Goal: Complete application form: Complete application form

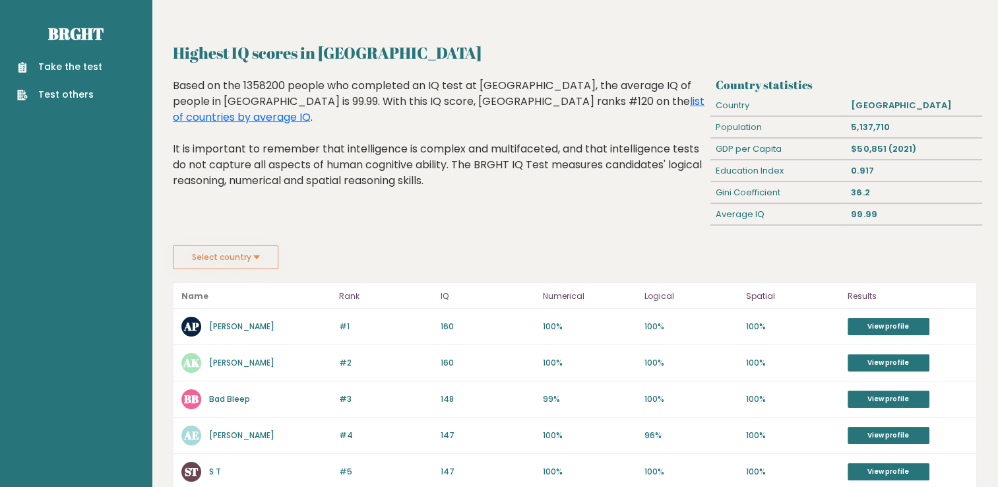
click at [75, 61] on link "Take the test" at bounding box center [59, 67] width 85 height 14
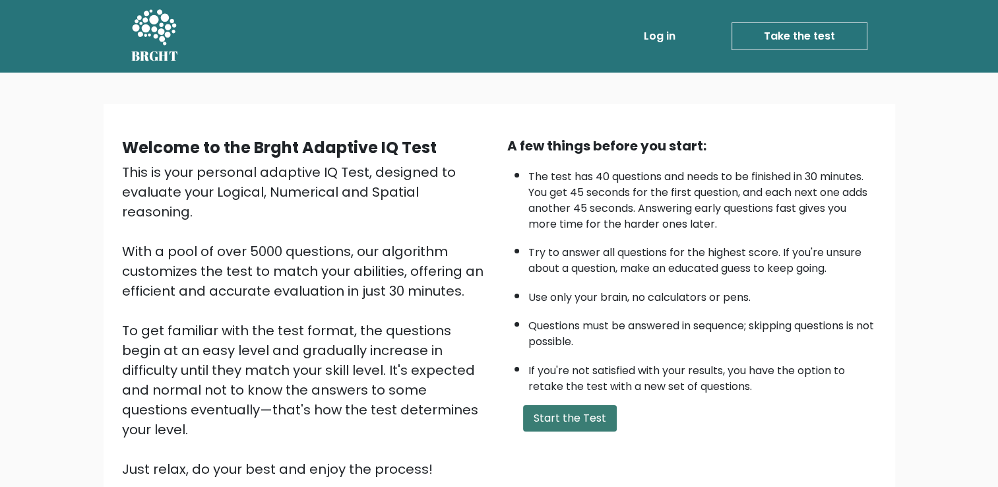
click at [551, 415] on button "Start the Test" at bounding box center [570, 418] width 94 height 26
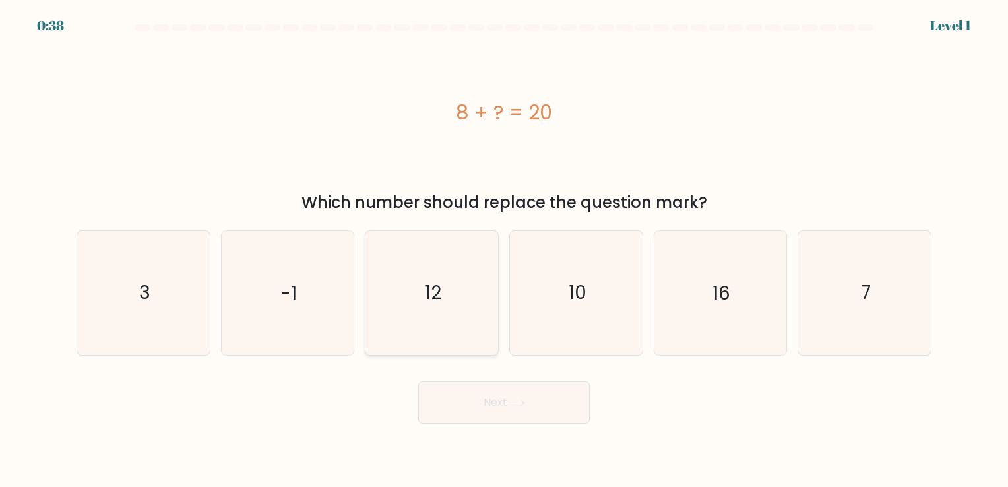
click at [453, 284] on icon "12" at bounding box center [431, 292] width 123 height 123
click at [504, 250] on input "c. 12" at bounding box center [504, 246] width 1 height 7
radio input "true"
click at [488, 394] on button "Next" at bounding box center [503, 402] width 171 height 42
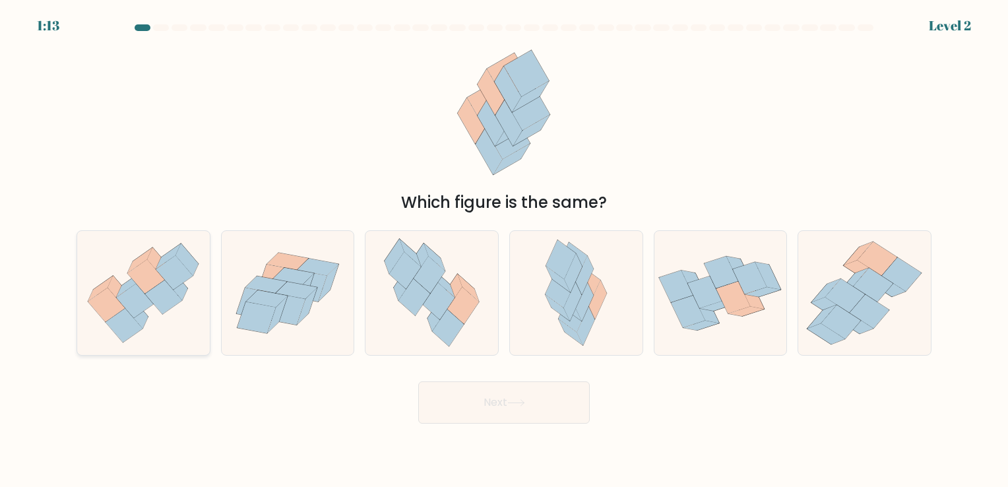
click at [131, 303] on icon at bounding box center [135, 301] width 37 height 34
click at [504, 250] on input "a." at bounding box center [504, 246] width 1 height 7
radio input "true"
click at [459, 396] on button "Next" at bounding box center [503, 402] width 171 height 42
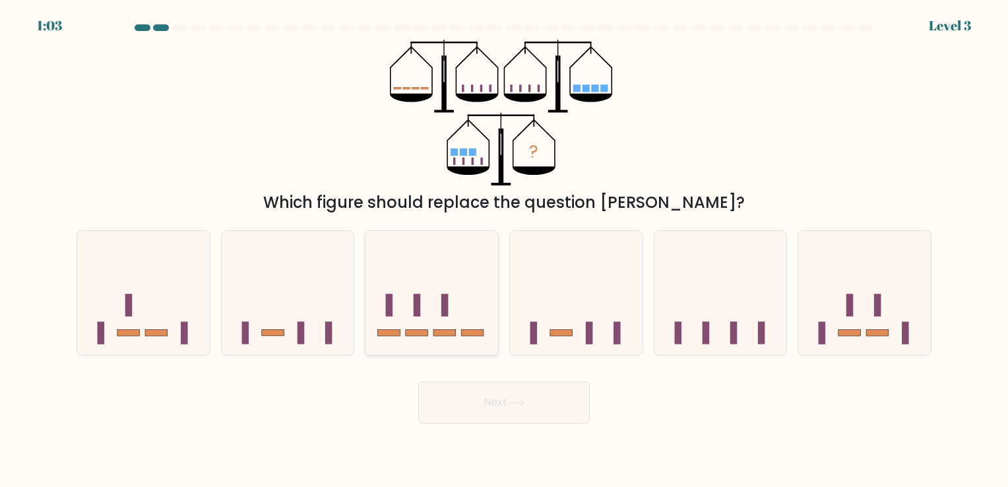
click at [437, 324] on icon at bounding box center [431, 292] width 133 height 109
click at [504, 250] on input "c." at bounding box center [504, 246] width 1 height 7
radio input "true"
click at [478, 400] on button "Next" at bounding box center [503, 402] width 171 height 42
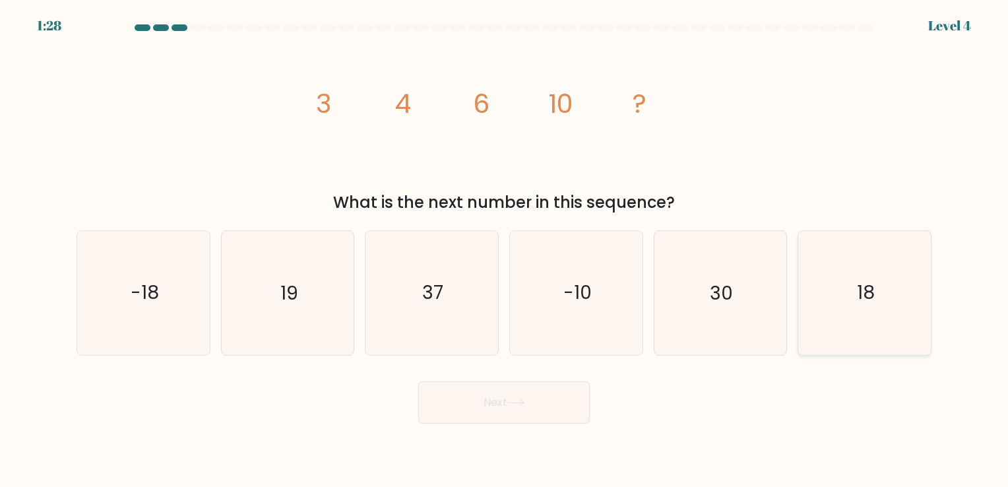
click at [836, 321] on icon "18" at bounding box center [864, 292] width 123 height 123
click at [505, 250] on input "f. 18" at bounding box center [504, 246] width 1 height 7
radio input "true"
click at [553, 405] on button "Next" at bounding box center [503, 402] width 171 height 42
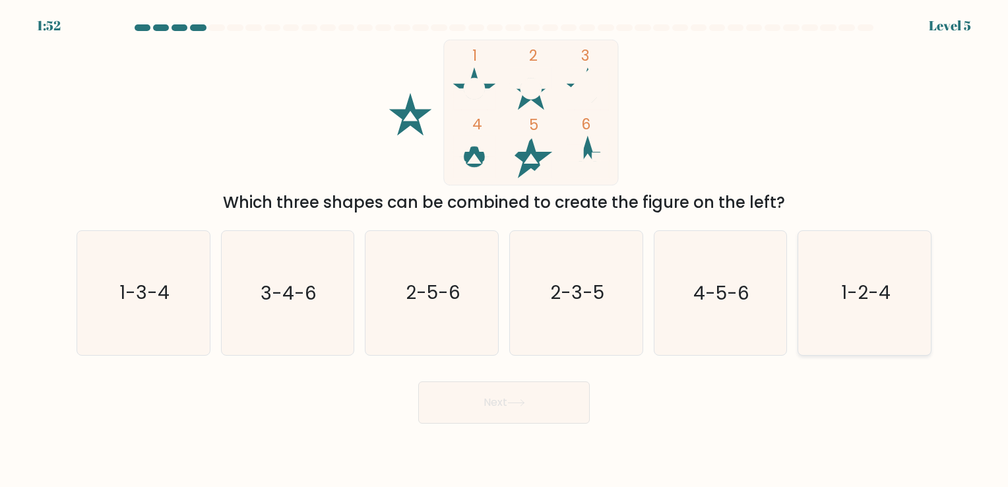
click at [836, 326] on icon "1-2-4" at bounding box center [864, 292] width 123 height 123
click at [505, 250] on input "f. 1-2-4" at bounding box center [504, 246] width 1 height 7
radio input "true"
click at [552, 394] on button "Next" at bounding box center [503, 402] width 171 height 42
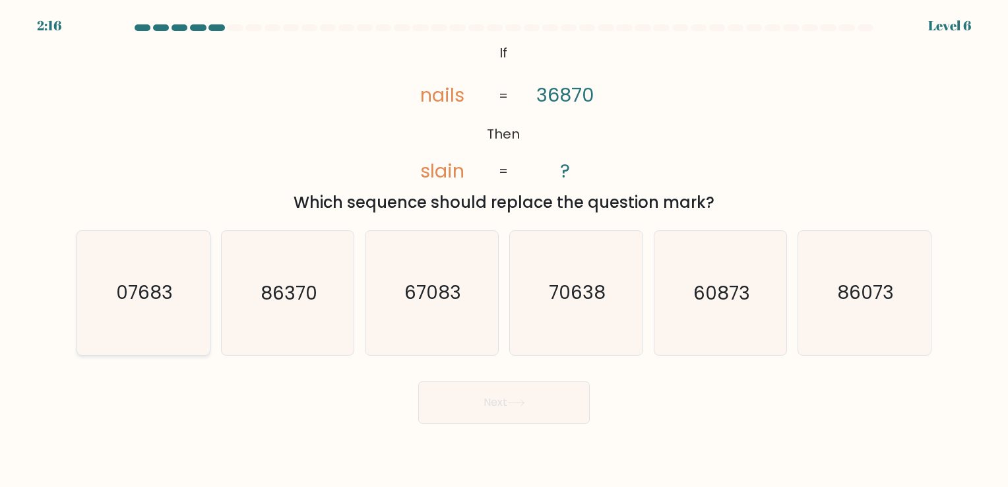
click at [137, 301] on text "07683" at bounding box center [144, 293] width 57 height 26
click at [504, 250] on input "a. 07683" at bounding box center [504, 246] width 1 height 7
radio input "true"
click at [537, 405] on button "Next" at bounding box center [503, 402] width 171 height 42
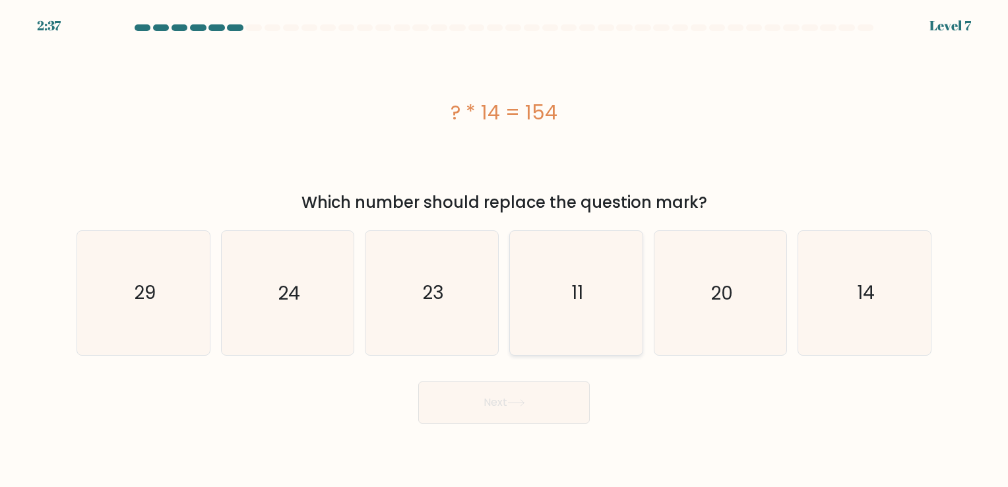
click at [586, 293] on icon "11" at bounding box center [575, 292] width 123 height 123
click at [505, 250] on input "d. 11" at bounding box center [504, 246] width 1 height 7
radio input "true"
click at [543, 389] on button "Next" at bounding box center [503, 402] width 171 height 42
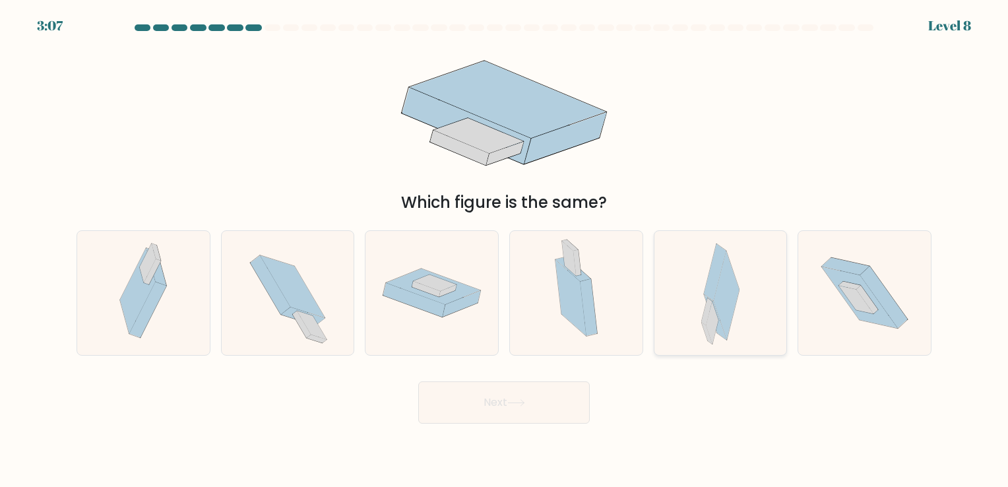
click at [729, 329] on icon at bounding box center [727, 296] width 26 height 90
click at [505, 250] on input "e." at bounding box center [504, 246] width 1 height 7
radio input "true"
click at [477, 414] on button "Next" at bounding box center [503, 402] width 171 height 42
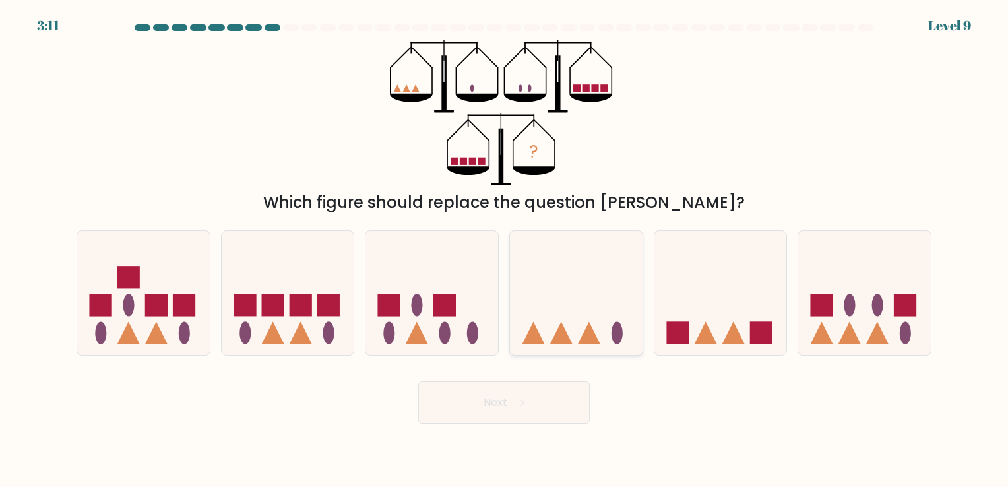
click at [592, 310] on icon at bounding box center [576, 292] width 133 height 109
click at [505, 250] on input "d." at bounding box center [504, 246] width 1 height 7
radio input "true"
click at [524, 405] on icon at bounding box center [516, 402] width 18 height 7
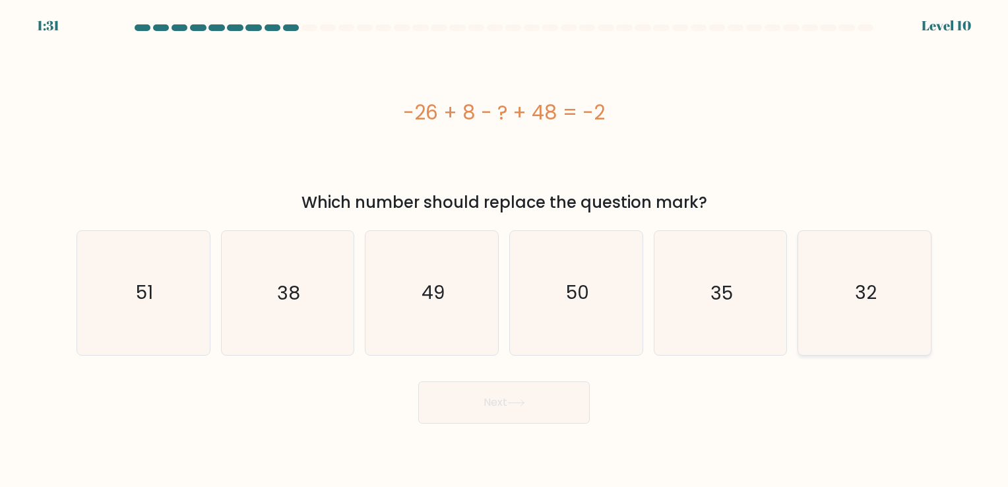
click at [885, 297] on icon "32" at bounding box center [864, 292] width 123 height 123
click at [505, 250] on input "f. 32" at bounding box center [504, 246] width 1 height 7
radio input "true"
click at [521, 406] on icon at bounding box center [516, 402] width 18 height 7
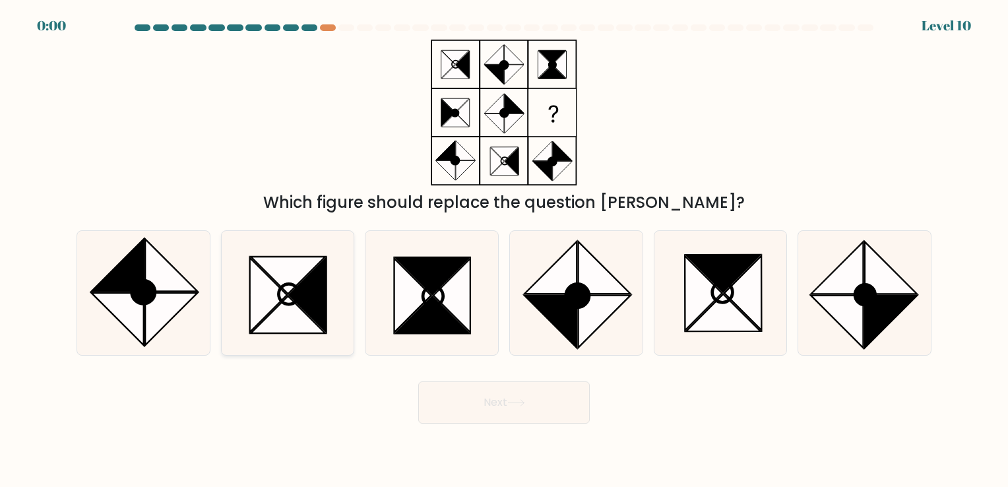
click at [332, 305] on icon at bounding box center [287, 292] width 123 height 123
click at [504, 250] on input "b." at bounding box center [504, 246] width 1 height 7
radio input "true"
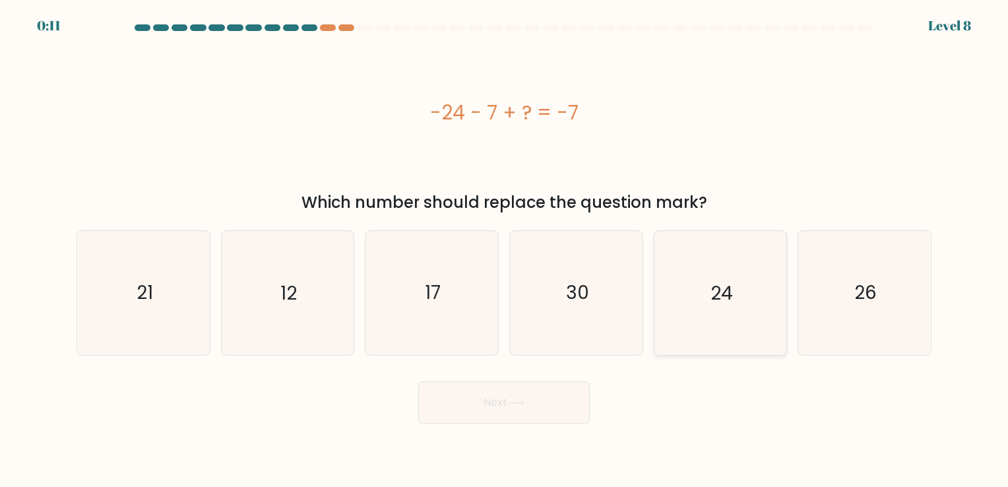
click at [770, 292] on icon "24" at bounding box center [719, 292] width 123 height 123
click at [505, 250] on input "e. 24" at bounding box center [504, 246] width 1 height 7
radio input "true"
click at [549, 409] on button "Next" at bounding box center [503, 402] width 171 height 42
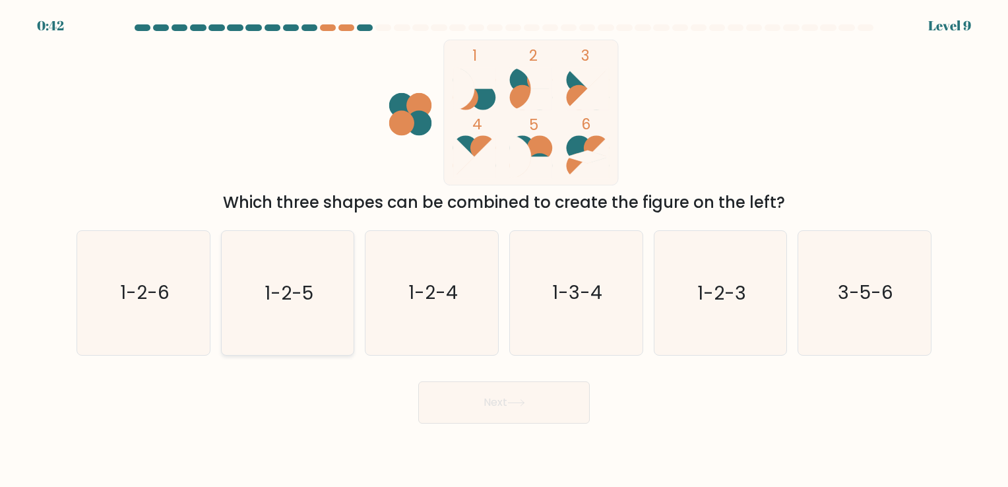
click at [338, 297] on icon "1-2-5" at bounding box center [287, 292] width 123 height 123
click at [504, 250] on input "b. 1-2-5" at bounding box center [504, 246] width 1 height 7
radio input "true"
click at [522, 419] on button "Next" at bounding box center [503, 402] width 171 height 42
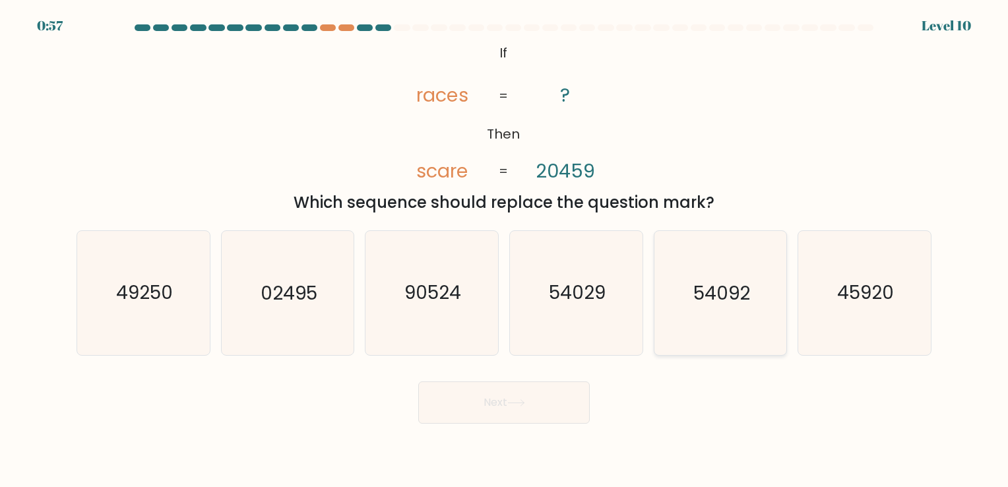
click at [727, 313] on icon "54092" at bounding box center [719, 292] width 123 height 123
click at [505, 250] on input "e. 54092" at bounding box center [504, 246] width 1 height 7
radio input "true"
click at [551, 396] on button "Next" at bounding box center [503, 402] width 171 height 42
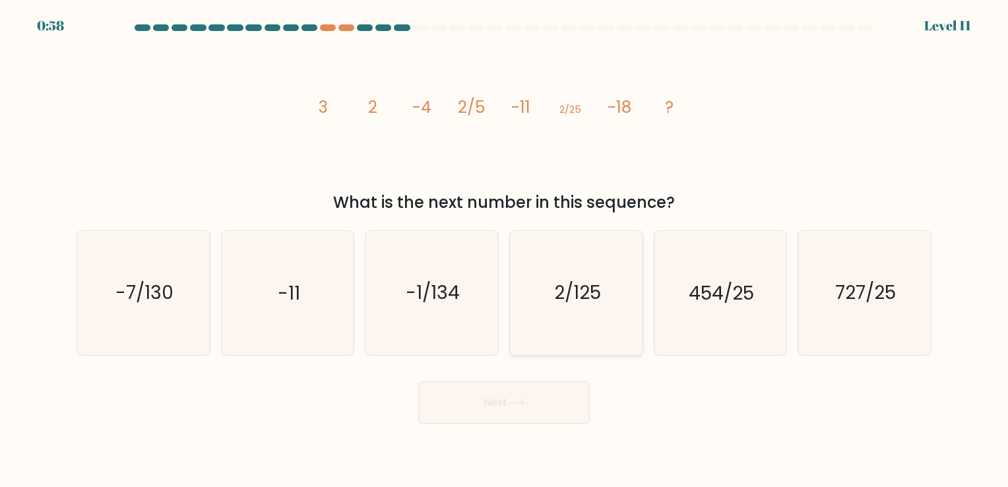
click at [584, 310] on icon "2/125" at bounding box center [575, 292] width 123 height 123
click at [505, 250] on input "d. 2/125" at bounding box center [504, 246] width 1 height 7
radio input "true"
click at [518, 406] on icon at bounding box center [516, 402] width 18 height 7
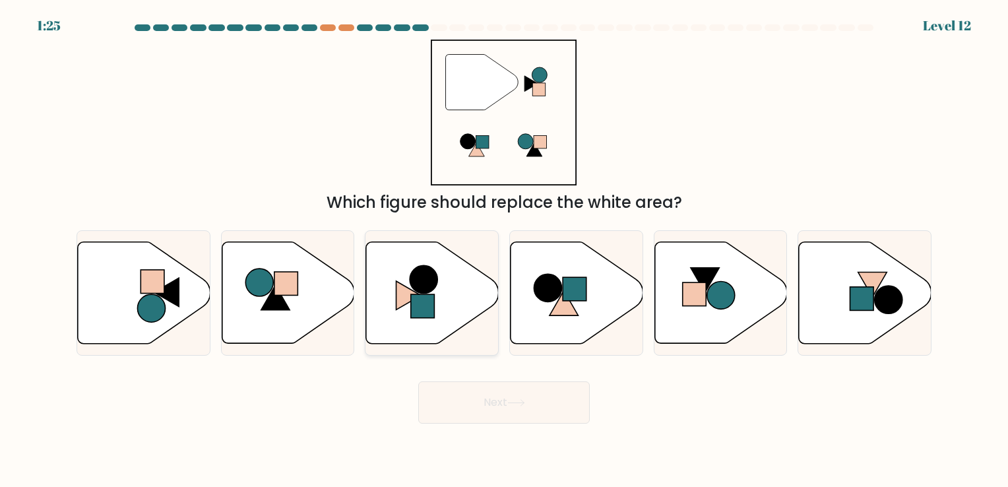
click at [433, 284] on circle at bounding box center [424, 279] width 28 height 28
click at [504, 250] on input "c." at bounding box center [504, 246] width 1 height 7
radio input "true"
click at [509, 418] on button "Next" at bounding box center [503, 402] width 171 height 42
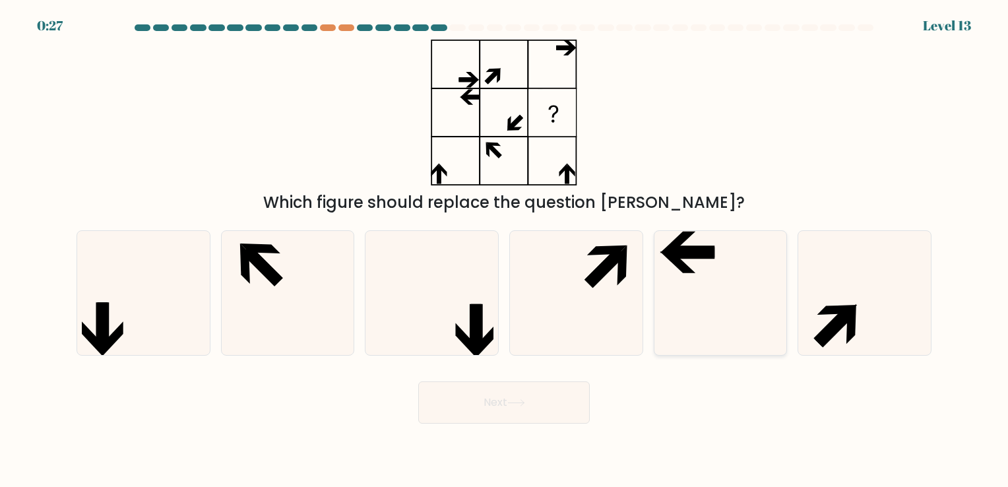
click at [720, 306] on icon at bounding box center [719, 292] width 123 height 123
click at [505, 250] on input "e." at bounding box center [504, 246] width 1 height 7
radio input "true"
click at [490, 380] on div "Next" at bounding box center [504, 397] width 871 height 52
click at [480, 394] on button "Next" at bounding box center [503, 402] width 171 height 42
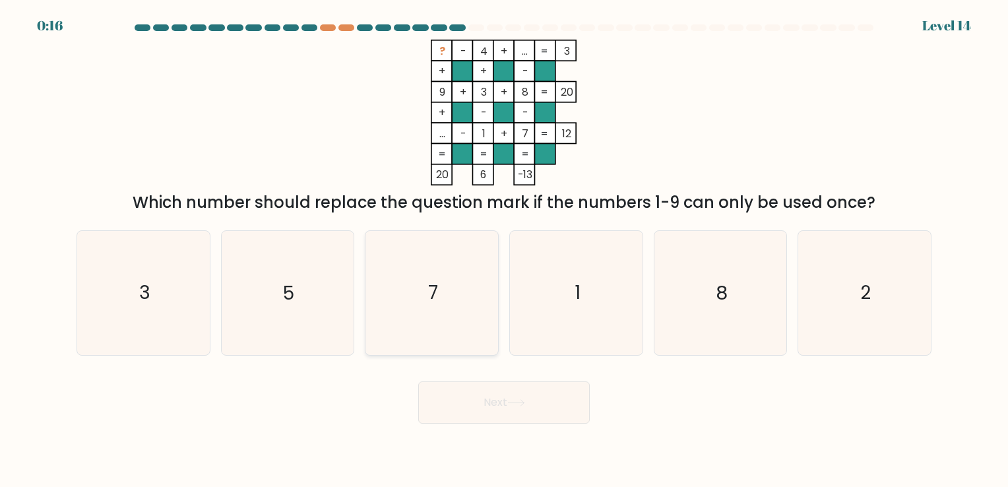
click at [443, 292] on icon "7" at bounding box center [431, 292] width 123 height 123
click at [504, 250] on input "c. 7" at bounding box center [504, 246] width 1 height 7
radio input "true"
click at [489, 423] on body "0:15 Level 14" at bounding box center [504, 243] width 1008 height 487
click at [501, 402] on button "Next" at bounding box center [503, 402] width 171 height 42
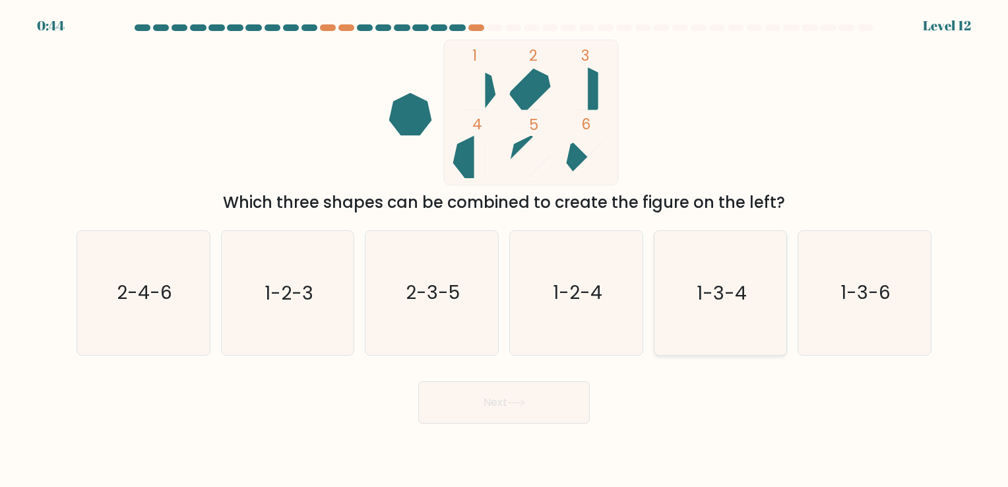
click at [719, 310] on icon "1-3-4" at bounding box center [719, 292] width 123 height 123
click at [505, 250] on input "e. 1-3-4" at bounding box center [504, 246] width 1 height 7
radio input "true"
click at [484, 410] on button "Next" at bounding box center [503, 402] width 171 height 42
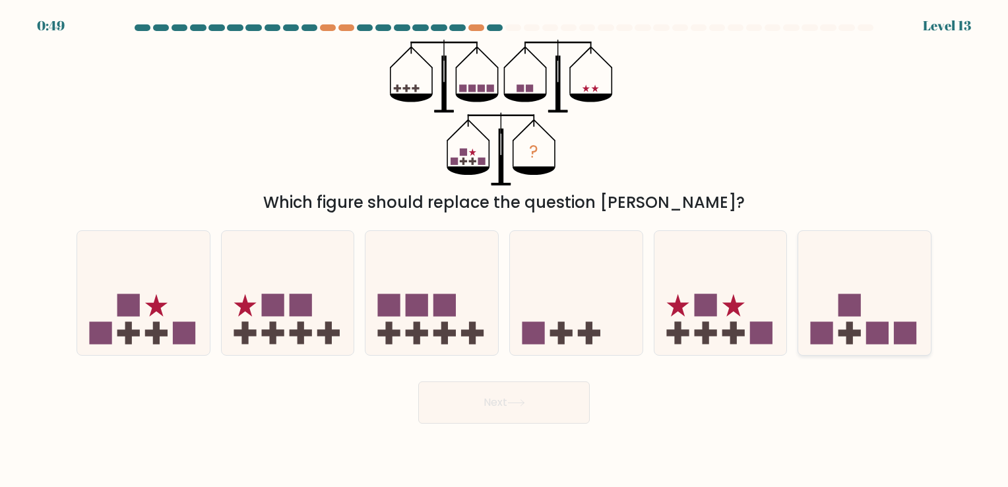
click at [811, 286] on icon at bounding box center [864, 292] width 133 height 109
click at [505, 250] on input "f." at bounding box center [504, 246] width 1 height 7
radio input "true"
click at [488, 416] on button "Next" at bounding box center [503, 402] width 171 height 42
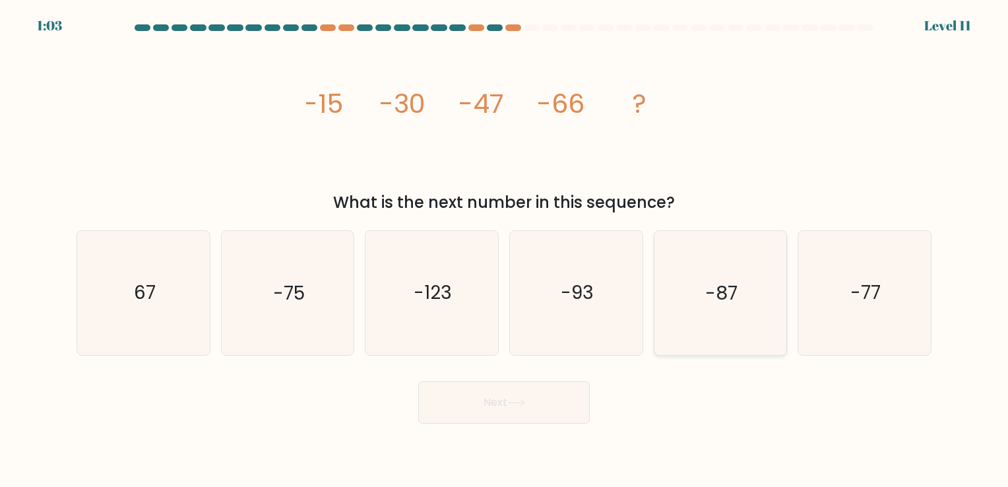
click at [736, 287] on text "-87" at bounding box center [721, 293] width 32 height 26
click at [505, 250] on input "e. -87" at bounding box center [504, 246] width 1 height 7
radio input "true"
click at [530, 410] on button "Next" at bounding box center [503, 402] width 171 height 42
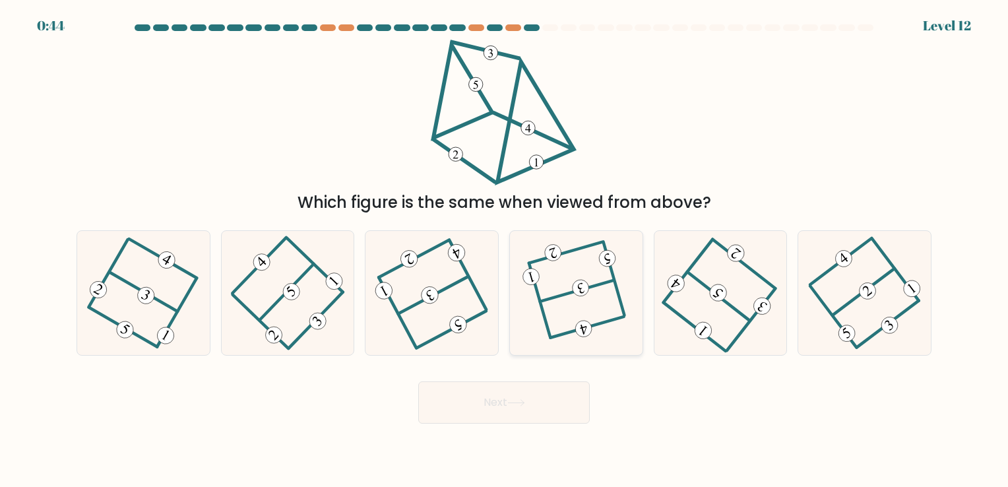
click at [576, 260] on icon at bounding box center [575, 292] width 95 height 99
click at [505, 250] on input "d." at bounding box center [504, 246] width 1 height 7
radio input "true"
click at [488, 409] on button "Next" at bounding box center [503, 402] width 171 height 42
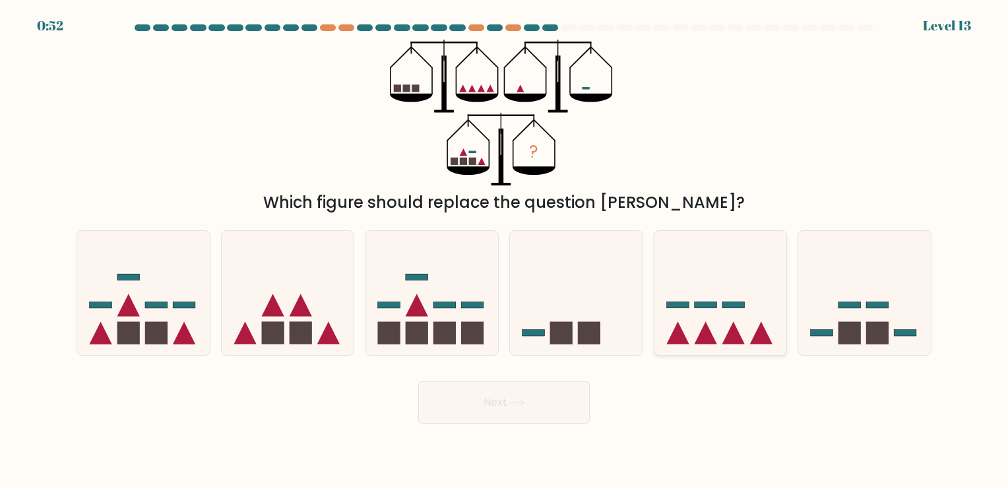
click at [741, 282] on icon at bounding box center [720, 292] width 133 height 109
click at [505, 250] on input "e." at bounding box center [504, 246] width 1 height 7
radio input "true"
click at [522, 409] on button "Next" at bounding box center [503, 402] width 171 height 42
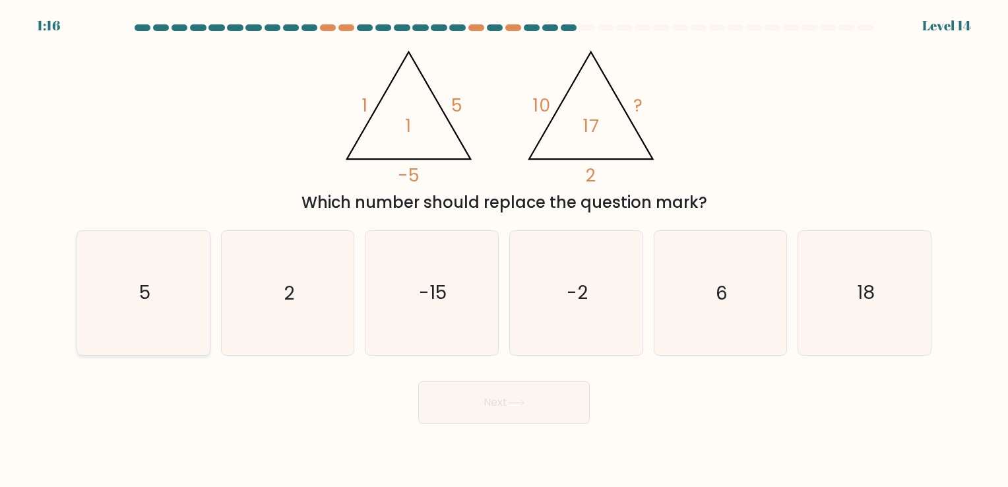
click at [201, 346] on icon "5" at bounding box center [143, 292] width 123 height 123
click at [504, 250] on input "a. 5" at bounding box center [504, 246] width 1 height 7
radio input "true"
click at [484, 400] on button "Next" at bounding box center [503, 402] width 171 height 42
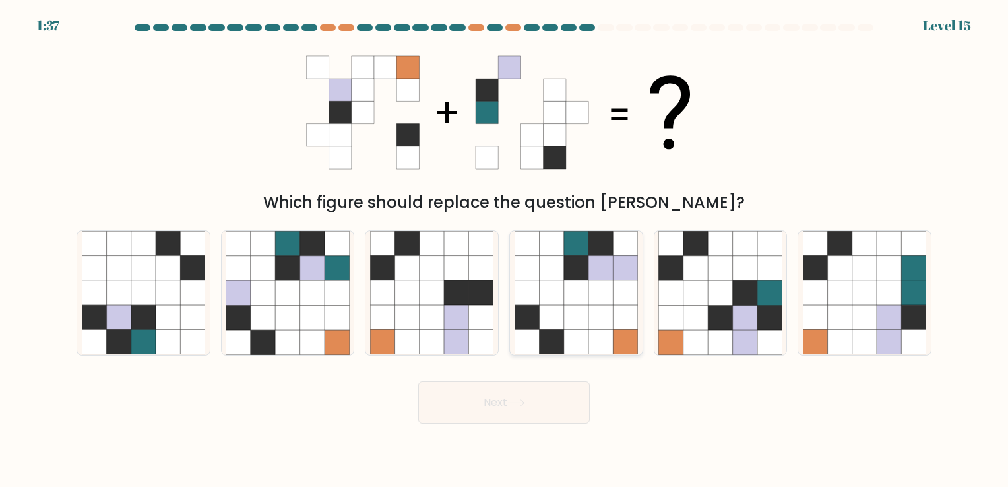
click at [586, 332] on icon at bounding box center [576, 342] width 24 height 24
click at [505, 250] on input "d." at bounding box center [504, 246] width 1 height 7
radio input "true"
click at [525, 393] on button "Next" at bounding box center [503, 402] width 171 height 42
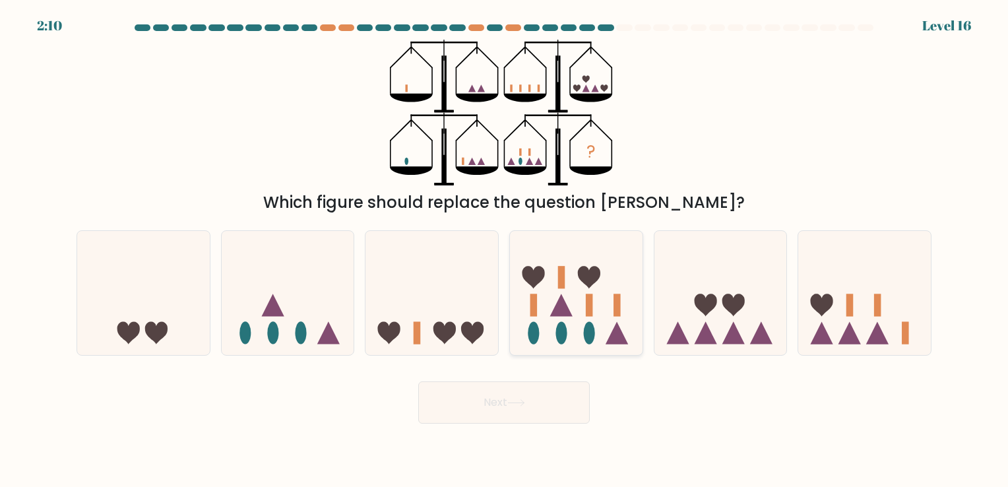
click at [551, 313] on icon at bounding box center [576, 292] width 133 height 109
click at [505, 250] on input "d." at bounding box center [504, 246] width 1 height 7
radio input "true"
click at [474, 413] on button "Next" at bounding box center [503, 402] width 171 height 42
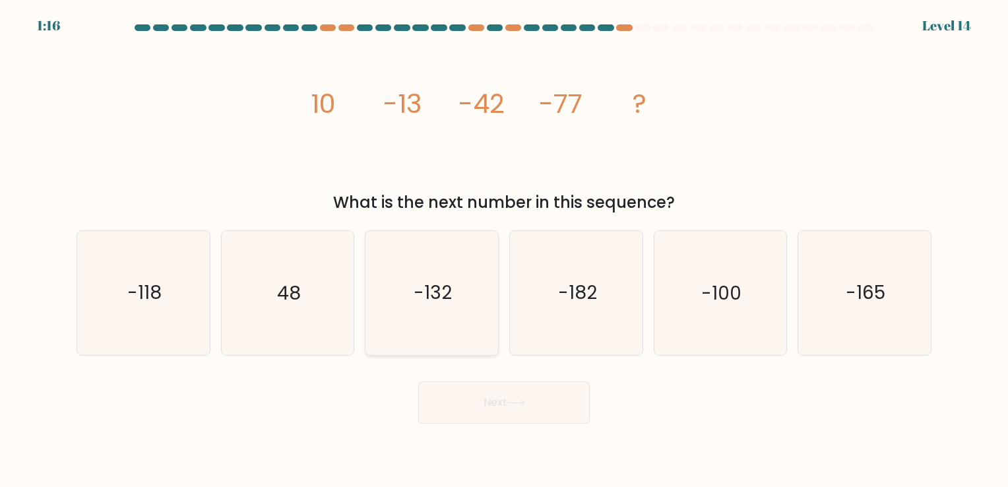
click at [453, 271] on icon "-132" at bounding box center [431, 292] width 123 height 123
click at [504, 250] on input "c. -132" at bounding box center [504, 246] width 1 height 7
radio input "true"
click at [499, 393] on button "Next" at bounding box center [503, 402] width 171 height 42
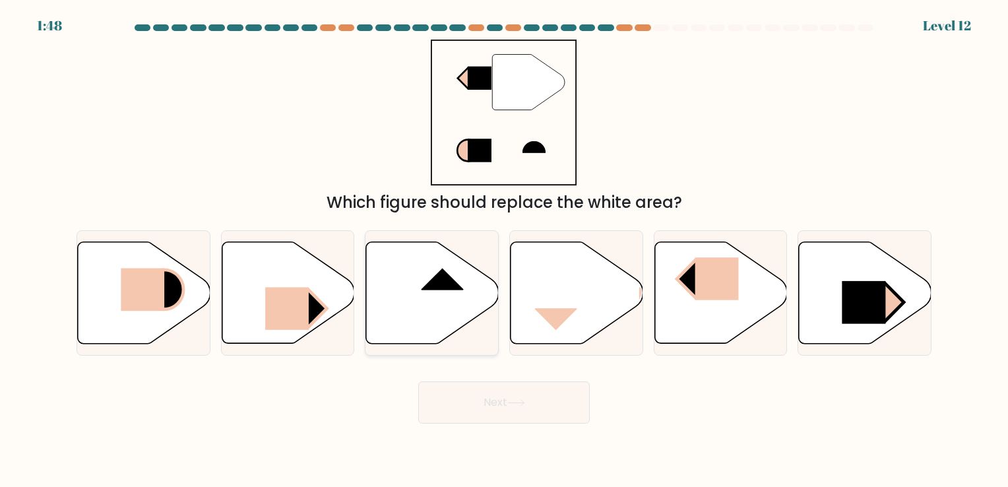
click at [443, 311] on icon at bounding box center [432, 292] width 133 height 102
click at [504, 250] on input "c." at bounding box center [504, 246] width 1 height 7
radio input "true"
click at [464, 395] on button "Next" at bounding box center [503, 402] width 171 height 42
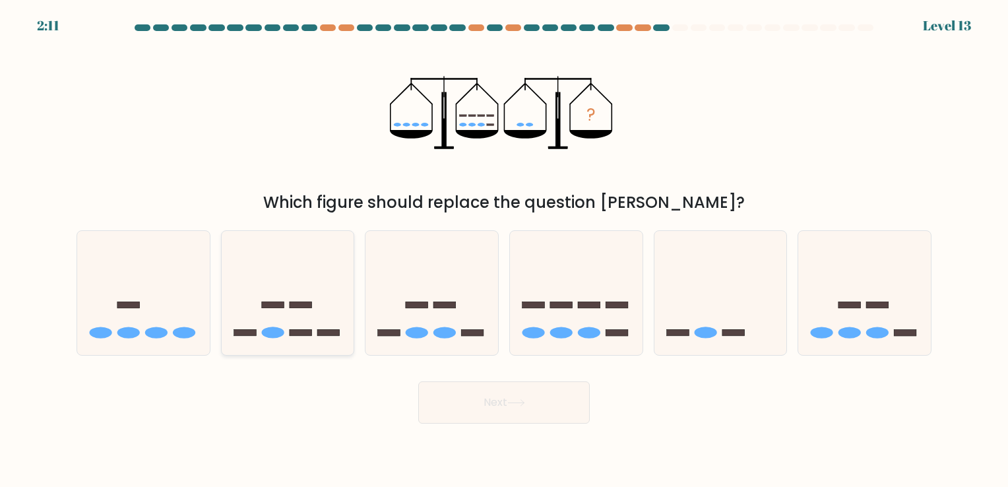
click at [299, 284] on icon at bounding box center [288, 292] width 133 height 109
click at [504, 250] on input "b." at bounding box center [504, 246] width 1 height 7
radio input "true"
click at [495, 411] on button "Next" at bounding box center [503, 402] width 171 height 42
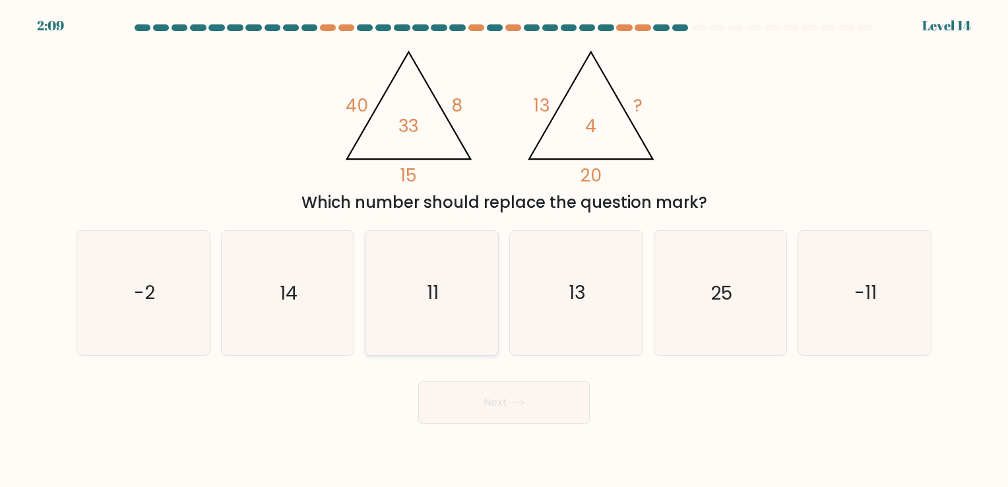
click at [424, 293] on icon "11" at bounding box center [431, 292] width 123 height 123
click at [504, 250] on input "c. 11" at bounding box center [504, 246] width 1 height 7
radio input "true"
click at [495, 401] on button "Next" at bounding box center [503, 402] width 171 height 42
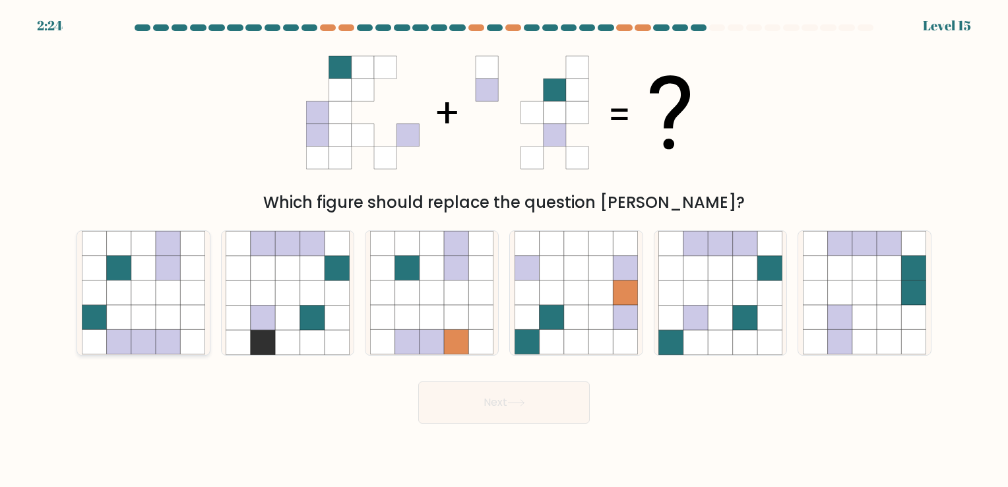
click at [154, 348] on icon at bounding box center [143, 342] width 24 height 24
click at [504, 250] on input "a." at bounding box center [504, 246] width 1 height 7
radio input "true"
click at [510, 411] on button "Next" at bounding box center [503, 402] width 171 height 42
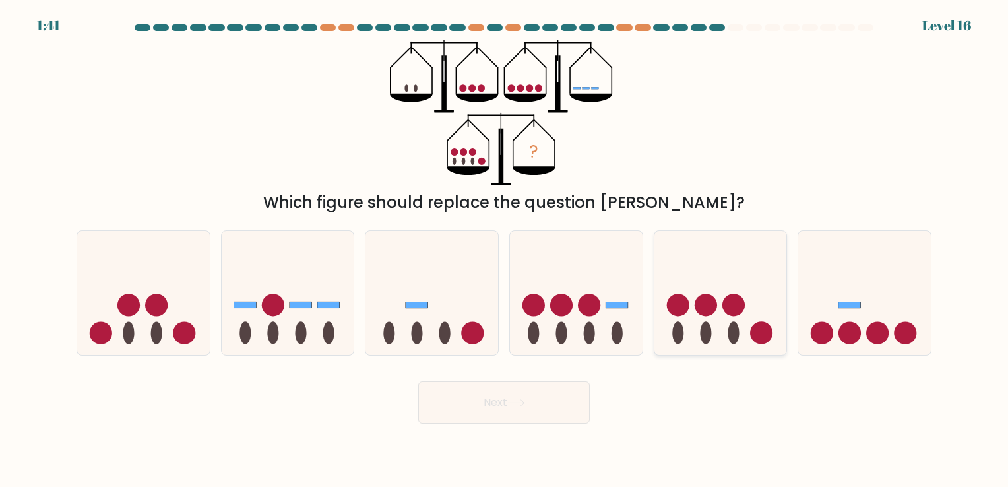
click at [730, 317] on icon at bounding box center [720, 292] width 133 height 109
click at [505, 250] on input "e." at bounding box center [504, 246] width 1 height 7
radio input "true"
click at [556, 396] on button "Next" at bounding box center [503, 402] width 171 height 42
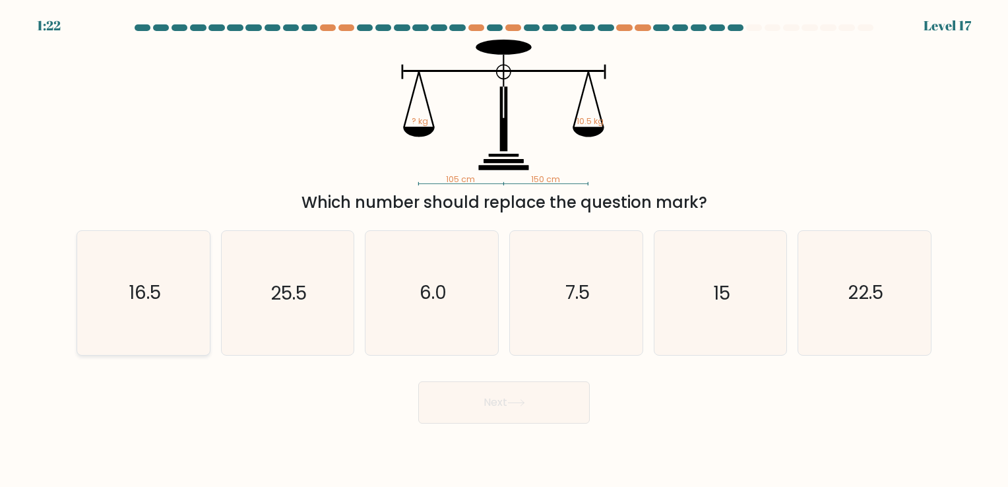
click at [181, 338] on icon "16.5" at bounding box center [143, 292] width 123 height 123
click at [504, 250] on input "a. 16.5" at bounding box center [504, 246] width 1 height 7
radio input "true"
click at [443, 392] on button "Next" at bounding box center [503, 402] width 171 height 42
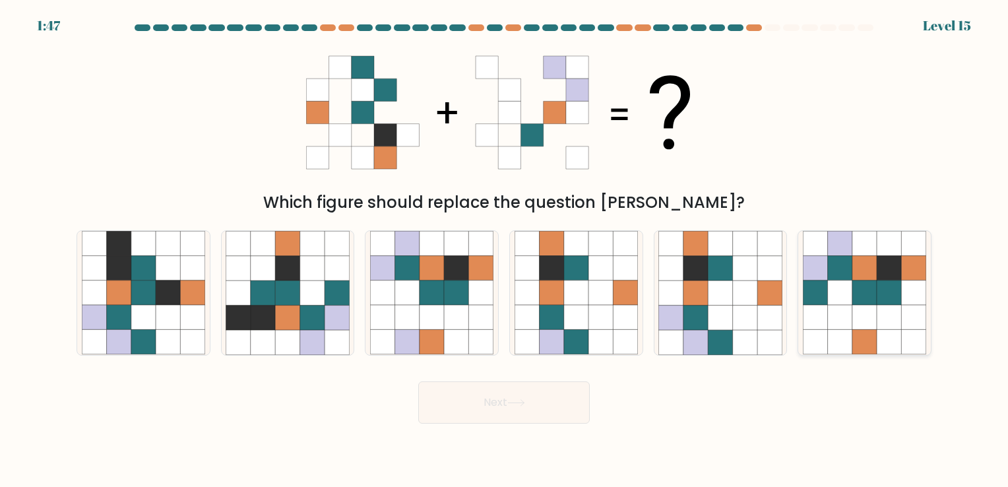
click at [873, 253] on icon at bounding box center [864, 244] width 24 height 24
click at [505, 250] on input "f." at bounding box center [504, 246] width 1 height 7
radio input "true"
click at [554, 406] on button "Next" at bounding box center [503, 402] width 171 height 42
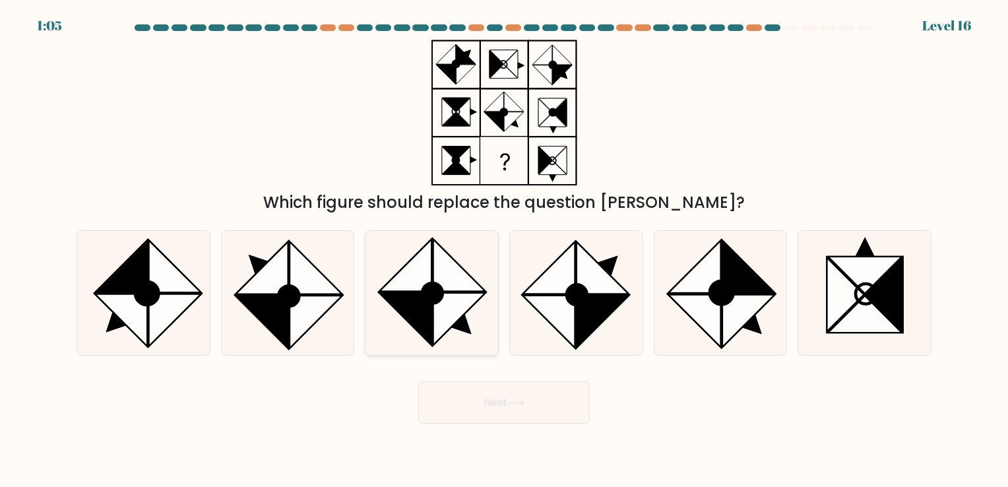
click at [453, 300] on icon at bounding box center [459, 319] width 52 height 52
click at [504, 250] on input "c." at bounding box center [504, 246] width 1 height 7
radio input "true"
click at [495, 409] on button "Next" at bounding box center [503, 402] width 171 height 42
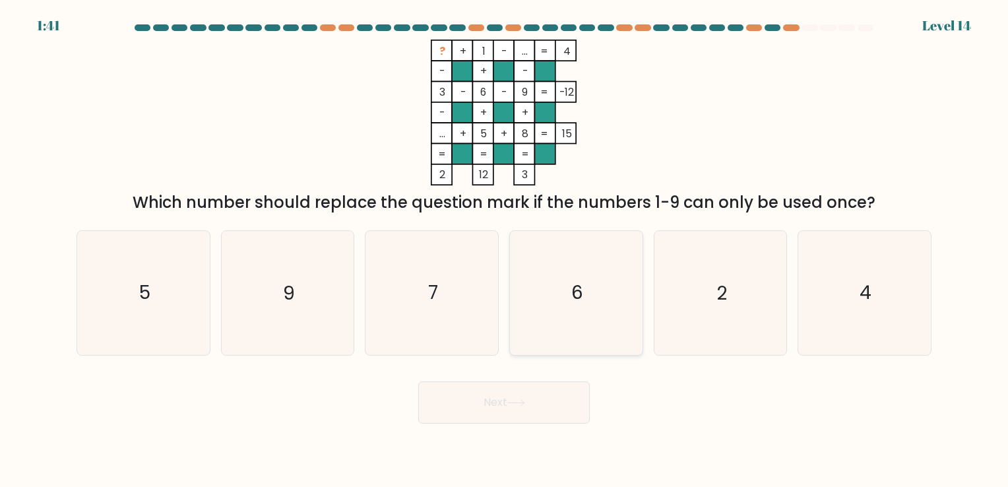
click at [568, 339] on icon "6" at bounding box center [575, 292] width 123 height 123
click at [505, 250] on input "d. 6" at bounding box center [504, 246] width 1 height 7
radio input "true"
click at [500, 413] on button "Next" at bounding box center [503, 402] width 171 height 42
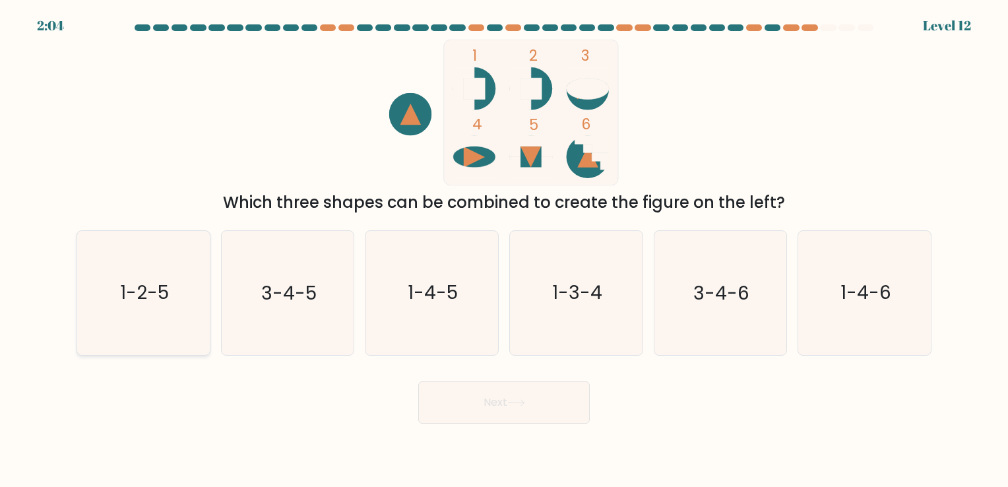
click at [167, 281] on text "1-2-5" at bounding box center [144, 293] width 49 height 26
click at [504, 250] on input "a. 1-2-5" at bounding box center [504, 246] width 1 height 7
radio input "true"
click at [487, 402] on button "Next" at bounding box center [503, 402] width 171 height 42
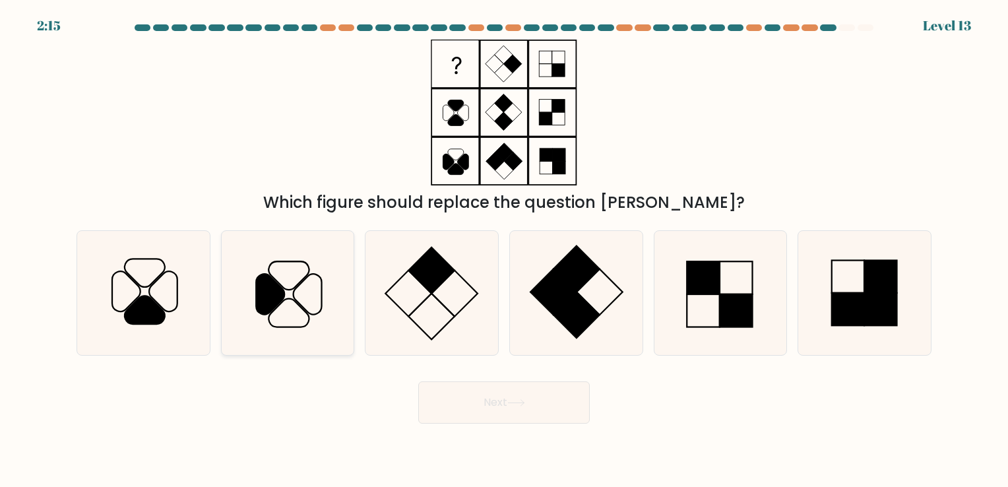
click at [289, 301] on icon at bounding box center [287, 292] width 123 height 123
click at [504, 250] on input "b." at bounding box center [504, 246] width 1 height 7
radio input "true"
click at [510, 412] on button "Next" at bounding box center [503, 402] width 171 height 42
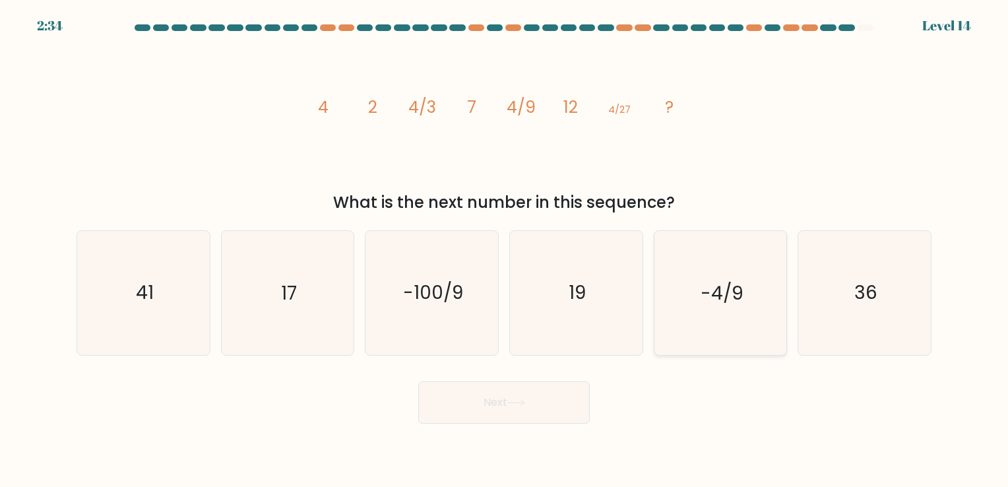
click at [717, 292] on text "-4/9" at bounding box center [721, 293] width 42 height 26
click at [505, 250] on input "e. -4/9" at bounding box center [504, 246] width 1 height 7
radio input "true"
click at [529, 410] on button "Next" at bounding box center [503, 402] width 171 height 42
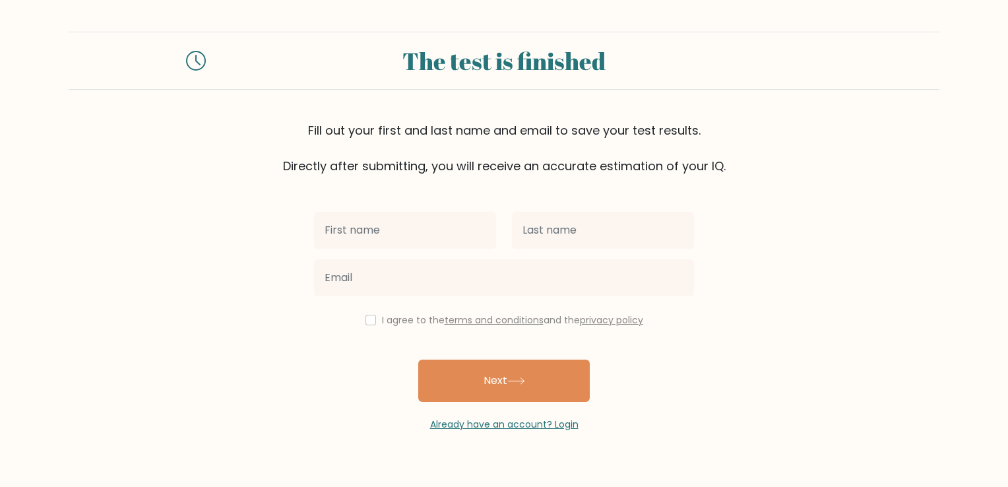
click at [427, 228] on input "text" at bounding box center [405, 230] width 182 height 37
type input "[PERSON_NAME]"
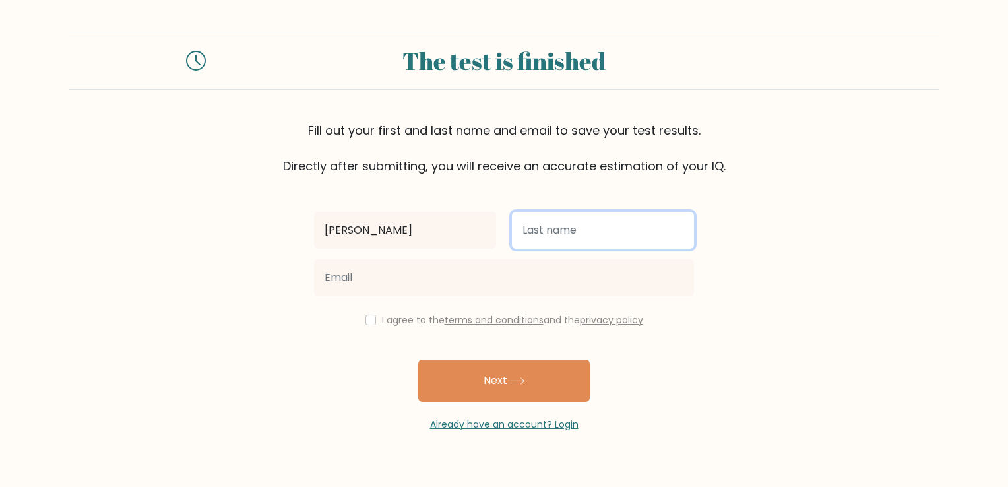
click at [567, 233] on input "text" at bounding box center [603, 230] width 182 height 37
type input "jam"
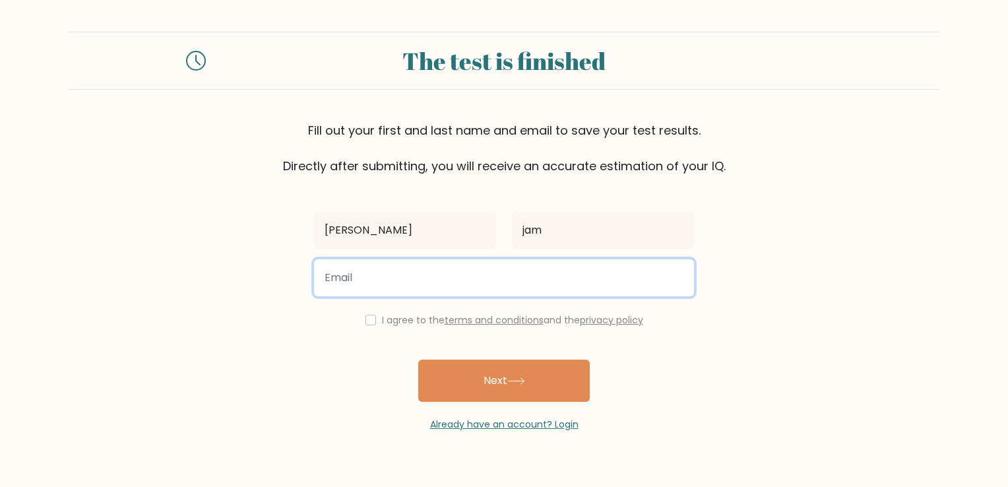
click at [488, 284] on input "email" at bounding box center [504, 277] width 380 height 37
type input "[EMAIL_ADDRESS][DOMAIN_NAME]"
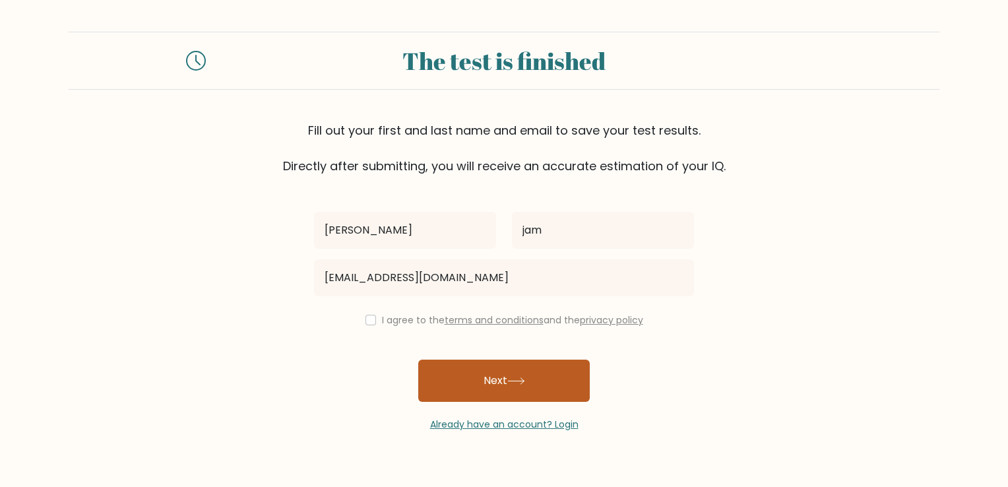
click at [538, 380] on button "Next" at bounding box center [503, 380] width 171 height 42
